Goal: Transaction & Acquisition: Book appointment/travel/reservation

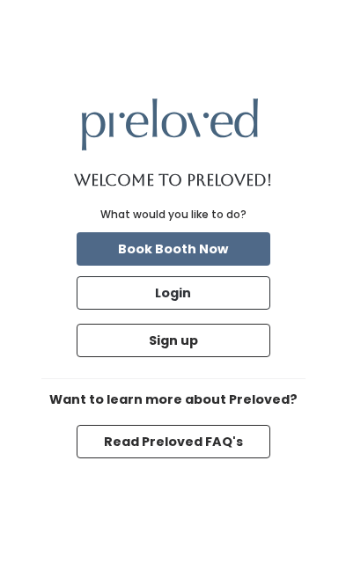
click at [244, 260] on button "Book Booth Now" at bounding box center [173, 248] width 193 height 33
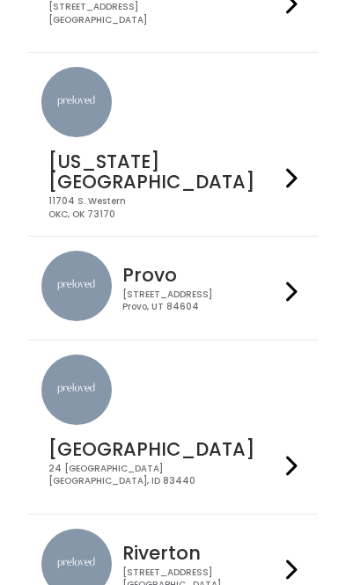
scroll to position [573, 0]
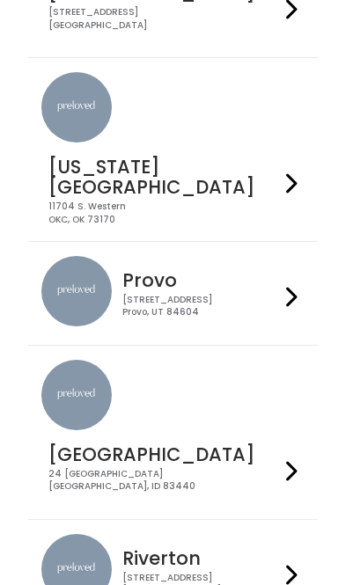
click at [257, 468] on div "[STREET_ADDRESS]" at bounding box center [163, 481] width 230 height 26
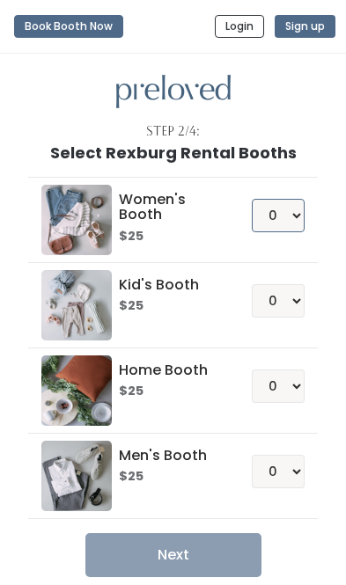
click at [290, 216] on select "0 1 2 3 4" at bounding box center [278, 215] width 53 height 33
select select "1"
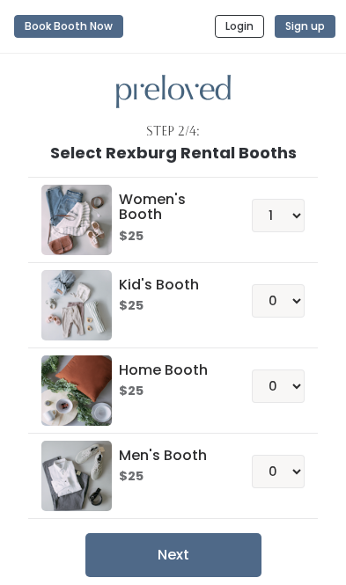
click at [128, 556] on button "Next" at bounding box center [173, 555] width 176 height 44
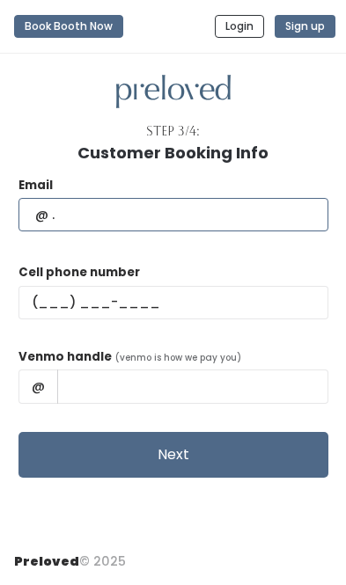
click at [219, 210] on input "text" at bounding box center [173, 214] width 310 height 33
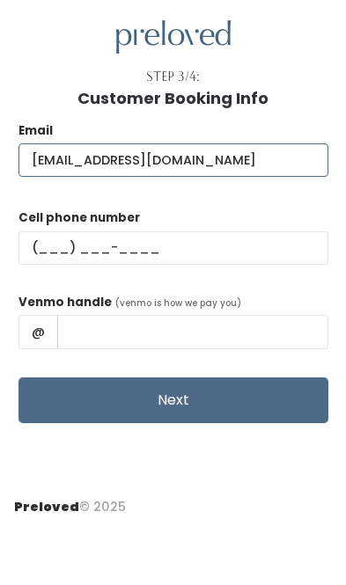
type input "Speakupradio101@gmail.com"
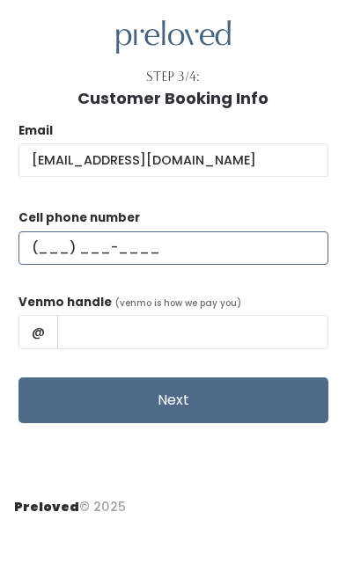
click at [241, 286] on input "text" at bounding box center [173, 302] width 310 height 33
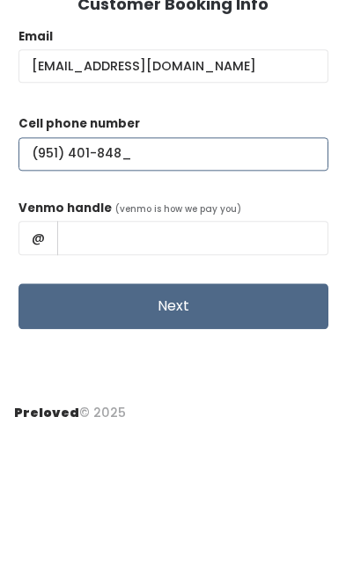
type input "(951) 401-8485"
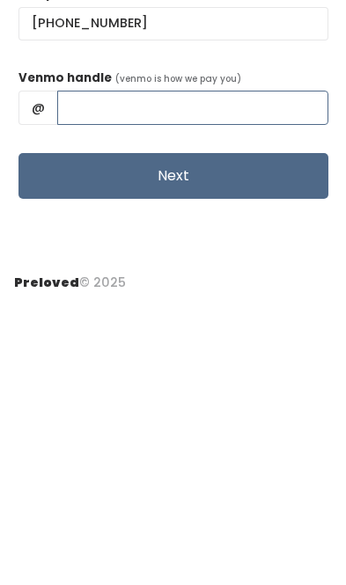
click at [280, 369] on input "text" at bounding box center [192, 385] width 271 height 33
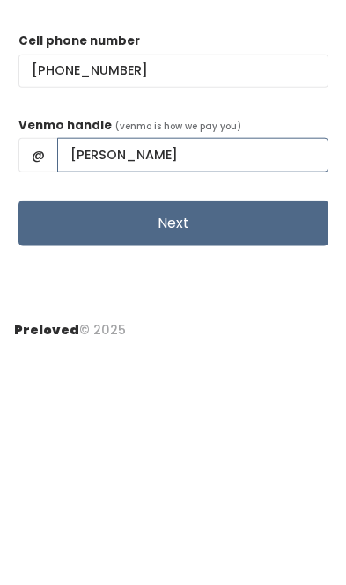
type input "Ray-Ksenia"
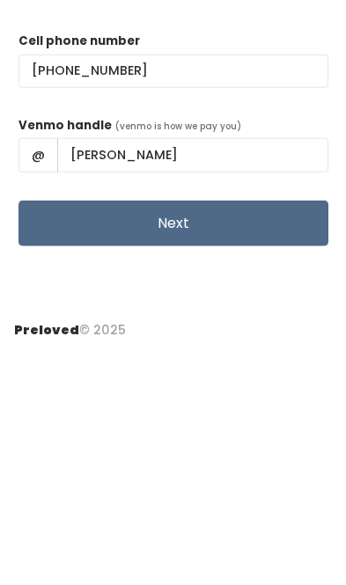
click at [256, 432] on button "Next" at bounding box center [173, 455] width 310 height 46
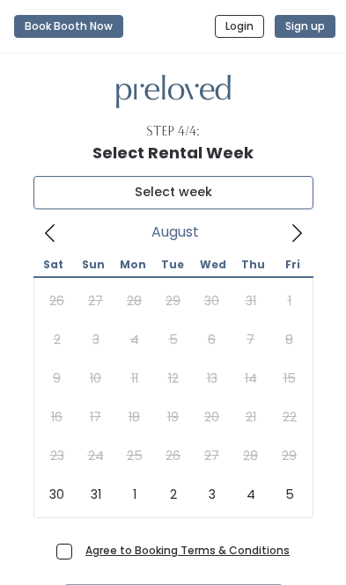
type input "[DATE] to [DATE]"
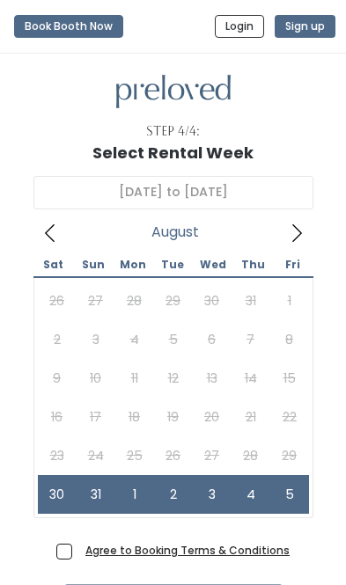
click at [78, 549] on span "Agree to Booking Terms & Conditions" at bounding box center [183, 550] width 211 height 18
click at [78, 549] on input "Agree to Booking Terms & Conditions" at bounding box center [83, 546] width 11 height 11
checkbox input "true"
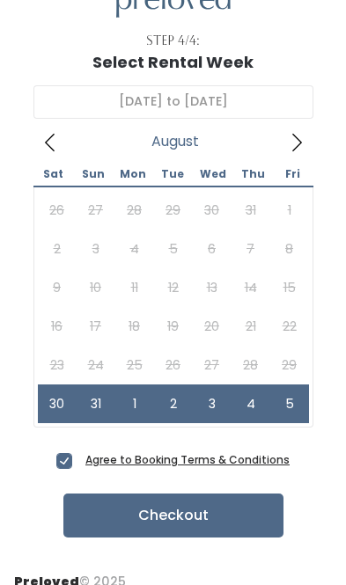
scroll to position [110, 0]
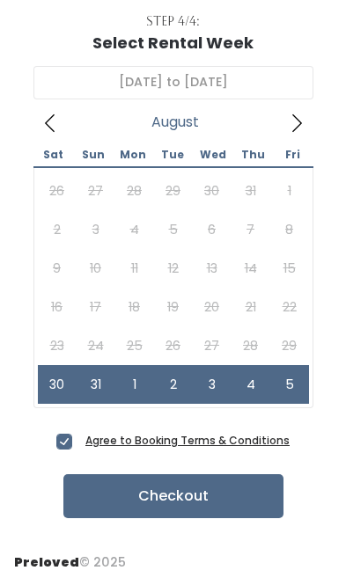
click at [216, 485] on button "Checkout" at bounding box center [173, 496] width 220 height 44
